Goal: Browse casually

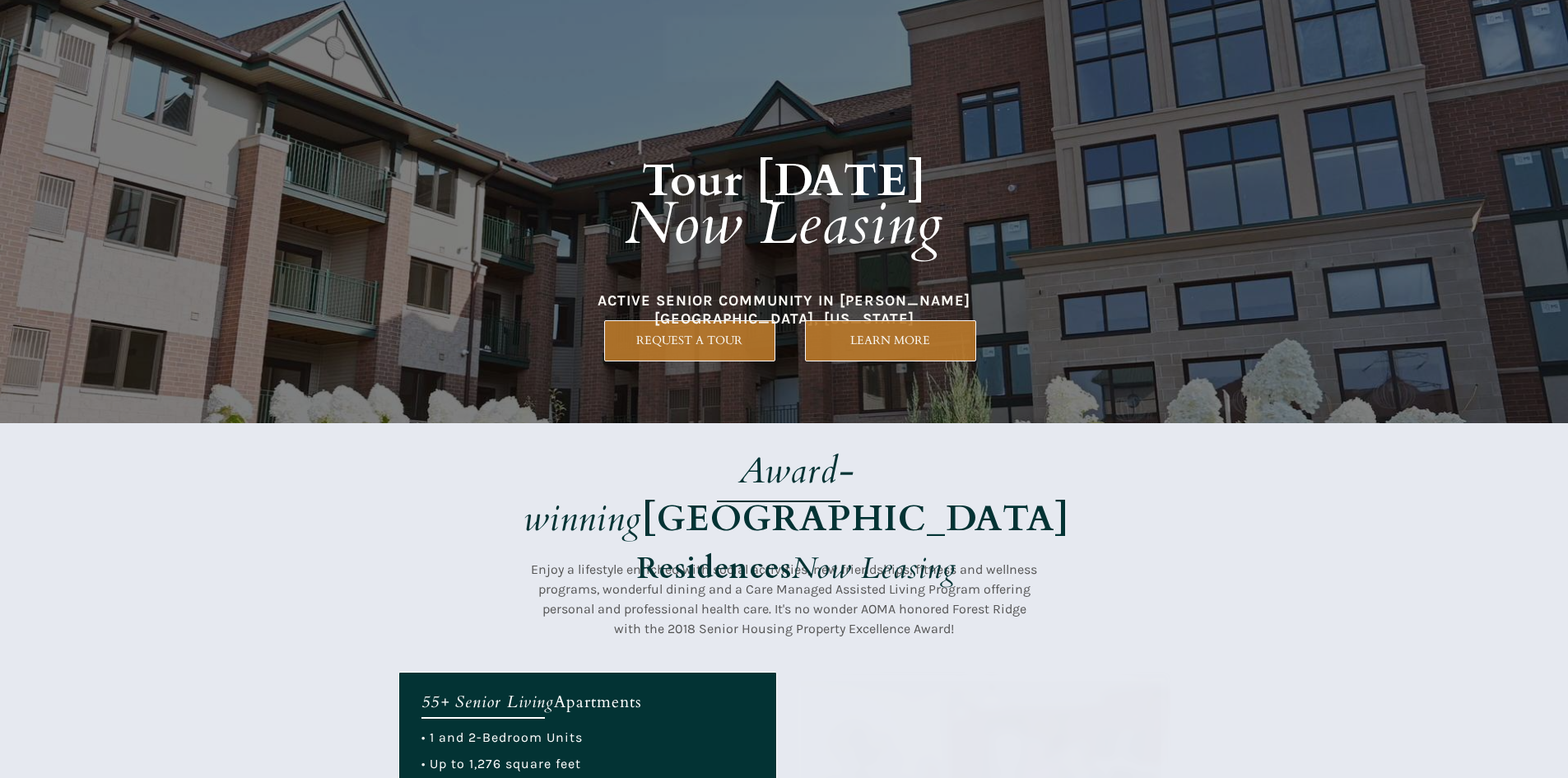
click at [539, 206] on h1 "Tour [DATE] Now Leasing" at bounding box center [784, 187] width 704 height 239
click at [778, 440] on div at bounding box center [784, 548] width 772 height 249
click at [741, 272] on h1 "Tour [DATE] Now Leasing" at bounding box center [784, 187] width 704 height 239
click at [787, 415] on div at bounding box center [784, 211] width 772 height 423
click at [848, 494] on strong "[GEOGRAPHIC_DATA]" at bounding box center [856, 518] width 427 height 49
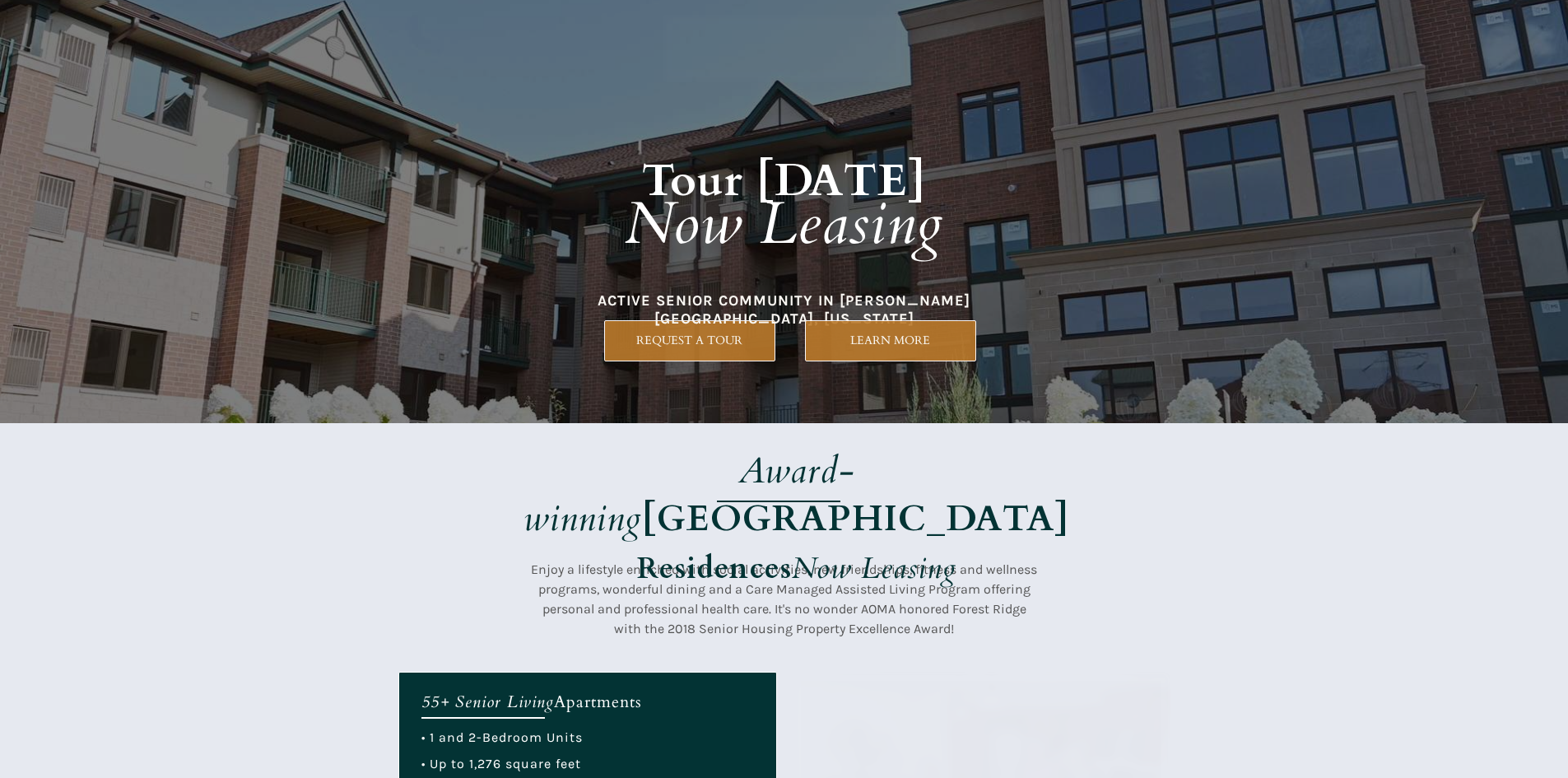
click at [938, 362] on div at bounding box center [784, 211] width 772 height 423
click at [749, 262] on em "Now Leasing" at bounding box center [784, 224] width 319 height 80
click at [737, 470] on em "Award-winning" at bounding box center [689, 495] width 332 height 98
click at [781, 321] on div at bounding box center [784, 211] width 772 height 423
click at [814, 445] on div at bounding box center [784, 548] width 772 height 249
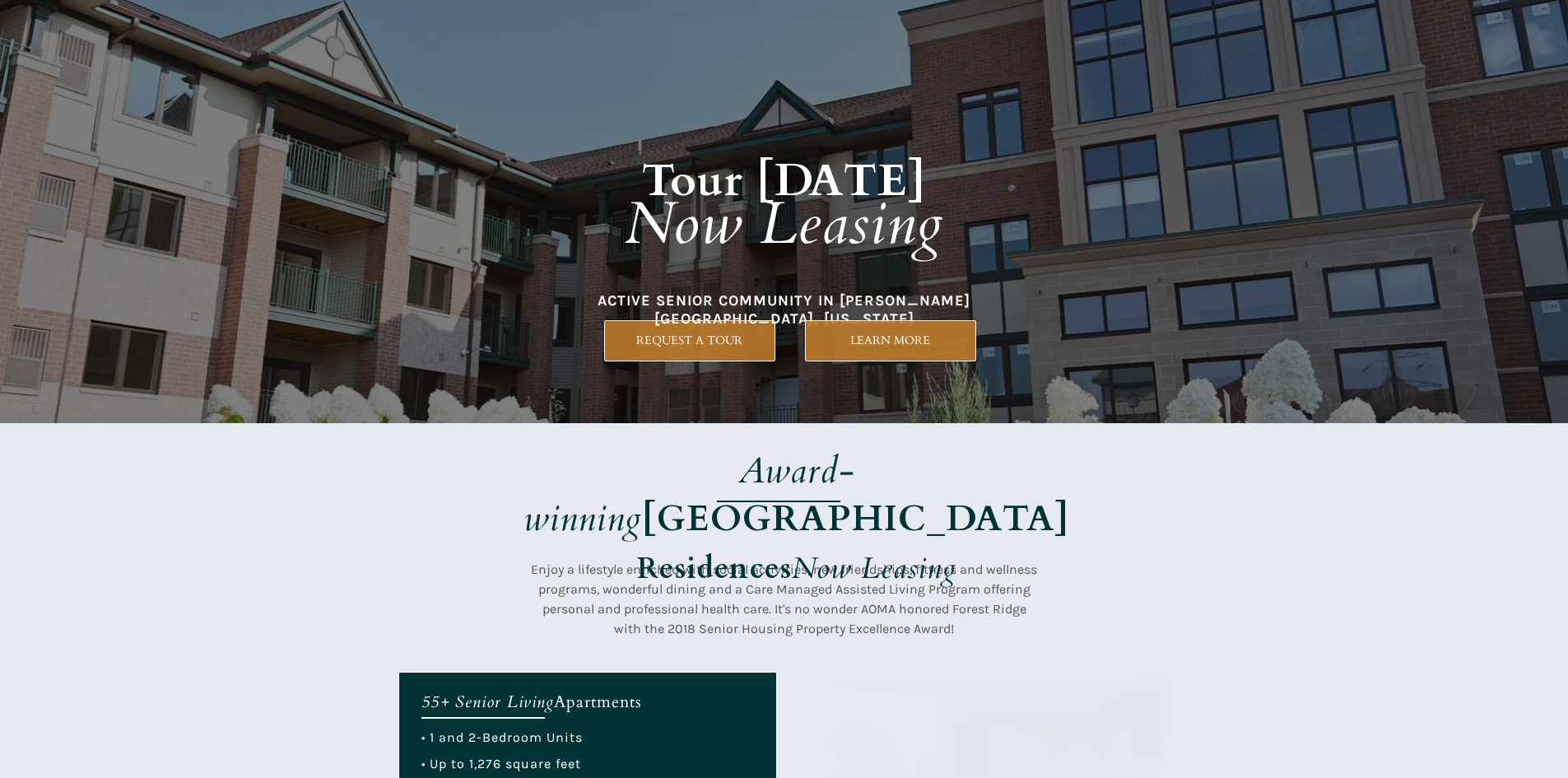
click at [868, 549] on em "Now Leasing" at bounding box center [874, 569] width 165 height 40
click at [1113, 342] on div at bounding box center [784, 211] width 772 height 423
click at [848, 385] on div at bounding box center [784, 211] width 772 height 423
click at [900, 415] on div at bounding box center [784, 211] width 772 height 423
click at [558, 352] on div at bounding box center [784, 211] width 772 height 423
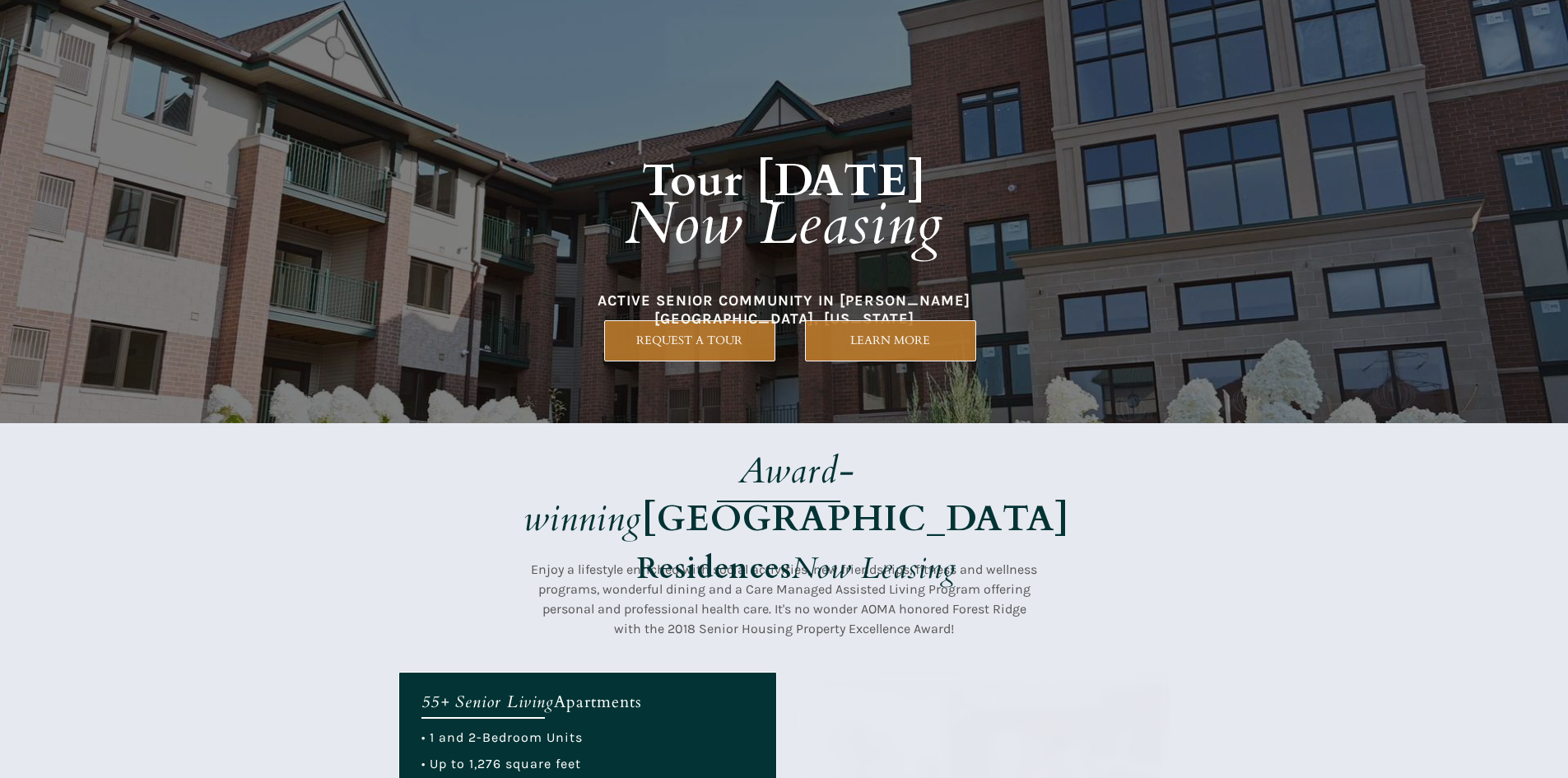
click at [738, 249] on em "Now Leasing" at bounding box center [784, 224] width 319 height 80
